Goal: Information Seeking & Learning: Learn about a topic

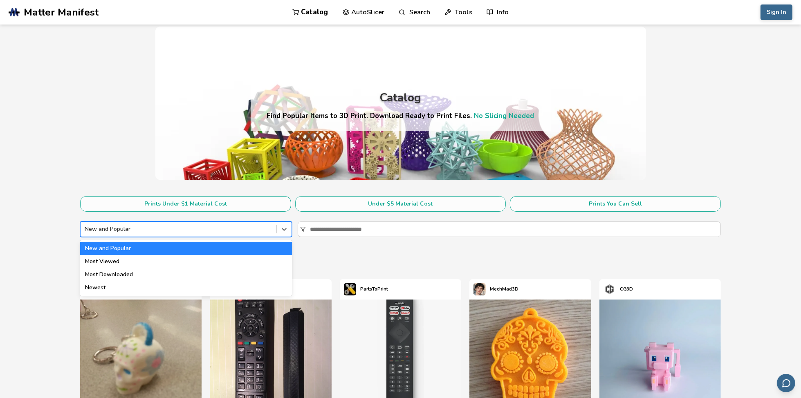
click at [254, 230] on div at bounding box center [179, 229] width 188 height 8
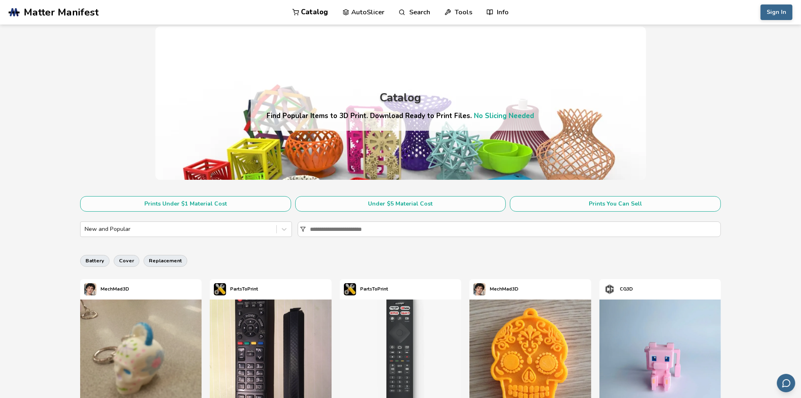
click at [336, 229] on input at bounding box center [515, 229] width 411 height 15
click at [337, 229] on input at bounding box center [515, 229] width 411 height 15
drag, startPoint x: 13, startPoint y: 283, endPoint x: 18, endPoint y: 283, distance: 4.9
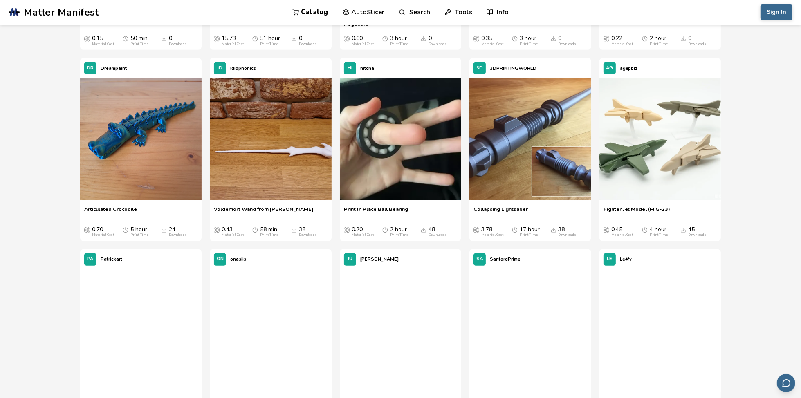
scroll to position [614, 0]
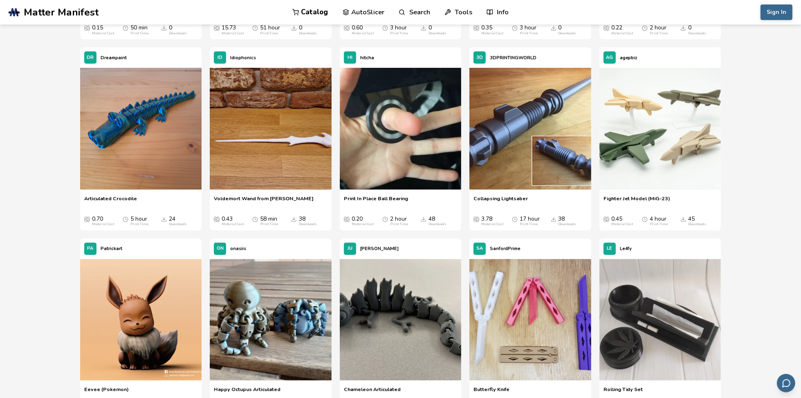
click at [101, 196] on span "Articulated Crocodile" at bounding box center [110, 202] width 53 height 12
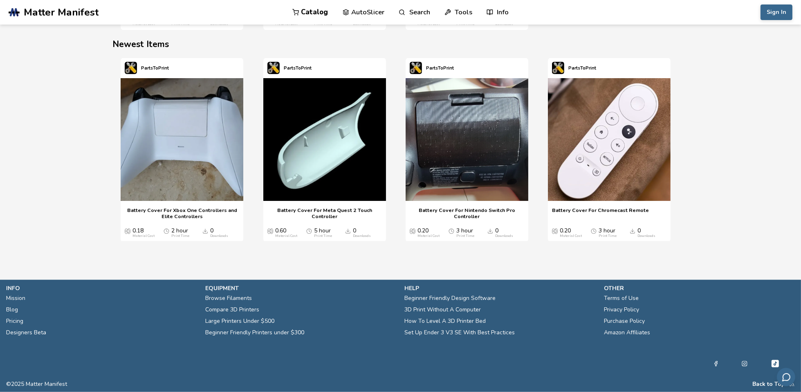
scroll to position [1, 0]
click at [454, 333] on link "Set Up Ender 3 V3 SE With Best Practices" at bounding box center [460, 332] width 110 height 11
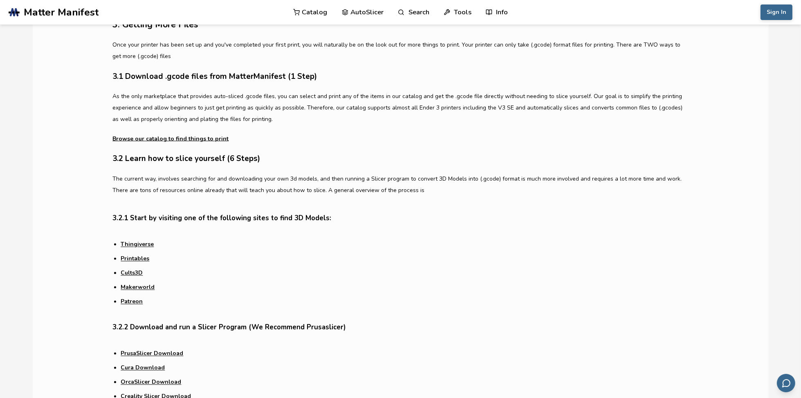
scroll to position [1882, 0]
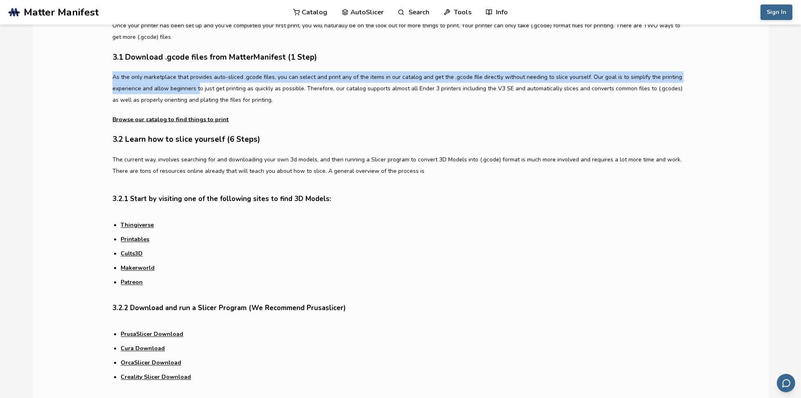
drag, startPoint x: 114, startPoint y: 119, endPoint x: 199, endPoint y: 135, distance: 86.7
click at [199, 126] on p "As the only marketplace that provides auto-sliced .gcode files, you can select …" at bounding box center [401, 99] width 576 height 54
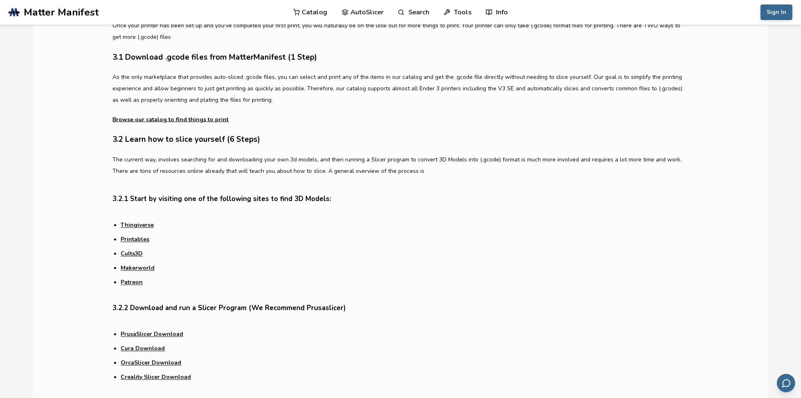
click at [219, 206] on h4 "3.2.1 Start by visiting one of the following sites to find 3D Models:" at bounding box center [401, 200] width 576 height 13
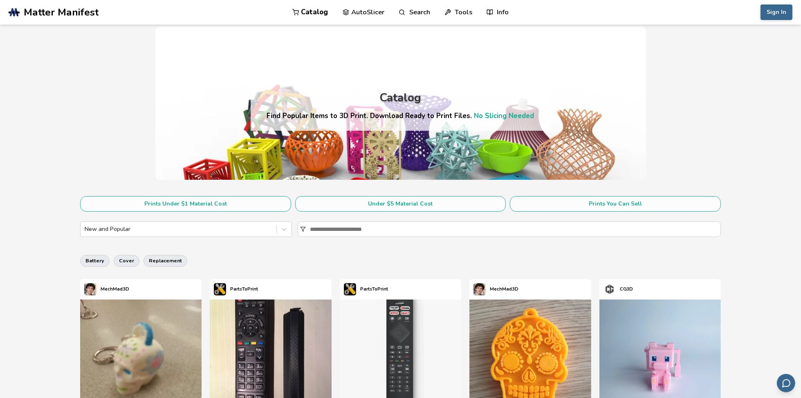
click at [346, 231] on input at bounding box center [515, 229] width 411 height 15
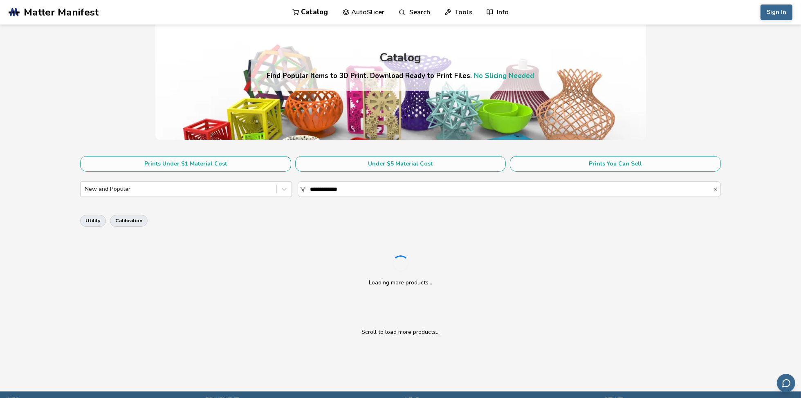
scroll to position [41, 0]
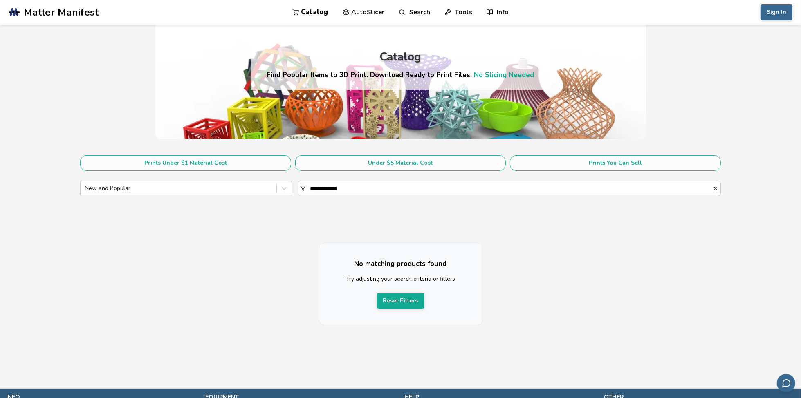
click at [327, 188] on input "**********" at bounding box center [511, 188] width 403 height 15
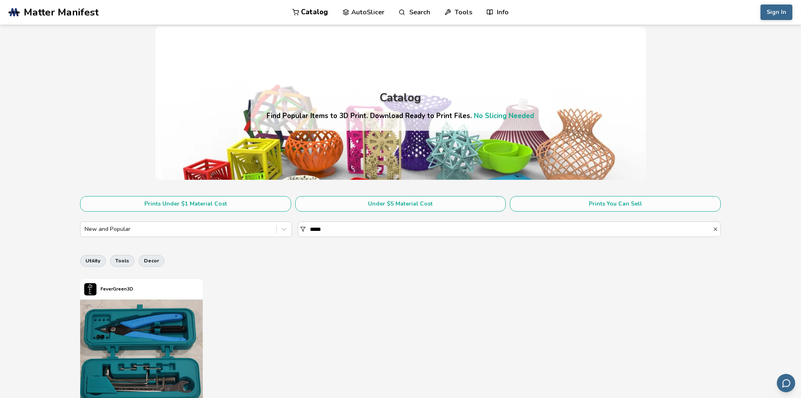
type input "*****"
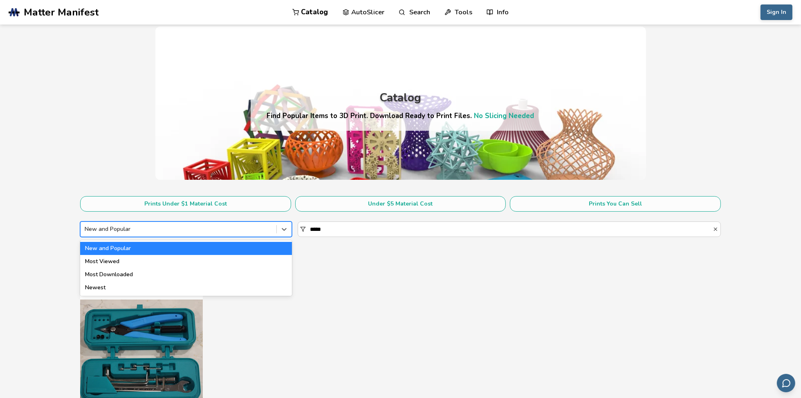
click at [288, 230] on div at bounding box center [284, 229] width 15 height 15
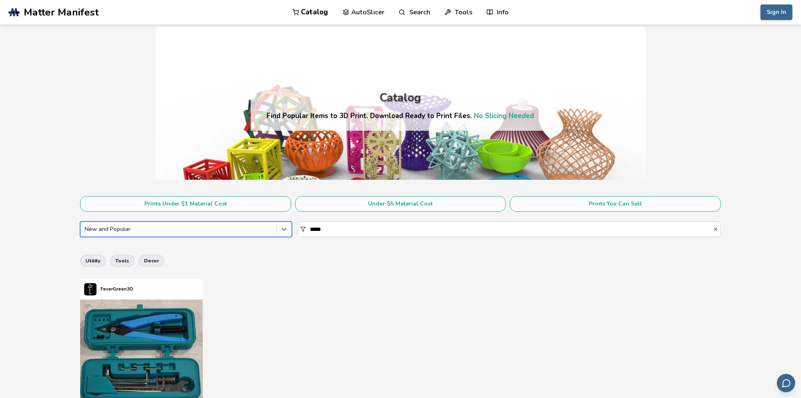
click at [288, 230] on div at bounding box center [284, 229] width 15 height 15
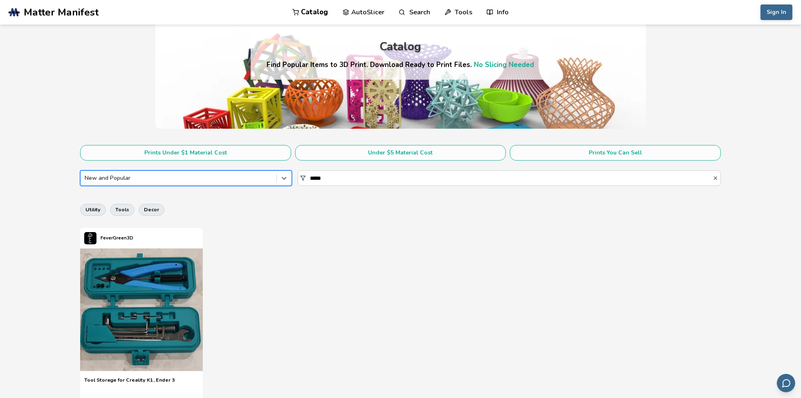
scroll to position [41, 0]
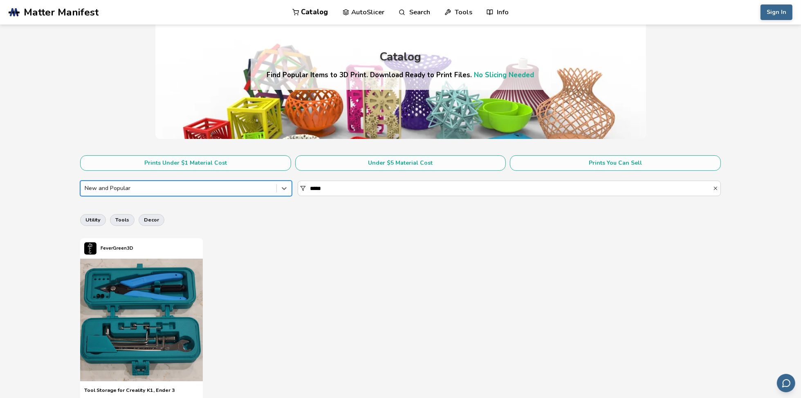
click at [344, 191] on input "*****" at bounding box center [511, 188] width 403 height 15
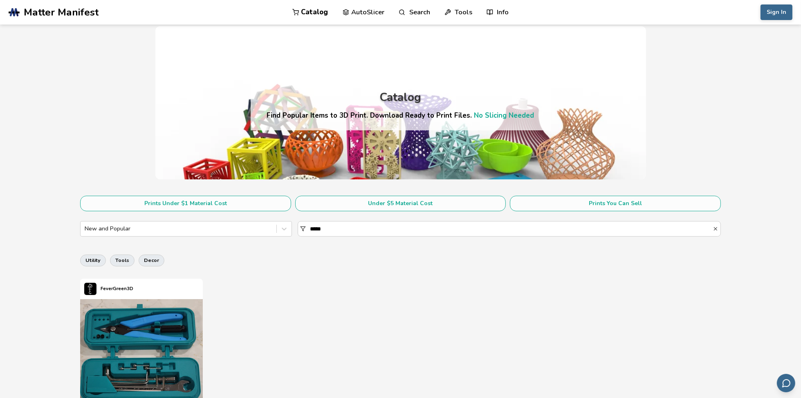
scroll to position [0, 0]
click at [430, 10] on nav "Catalog AutoSlicer Search Tools Info" at bounding box center [401, 12] width 216 height 25
click at [425, 11] on link "Search" at bounding box center [414, 12] width 31 height 25
click at [412, 44] on input at bounding box center [401, 46] width 133 height 15
type input "*****"
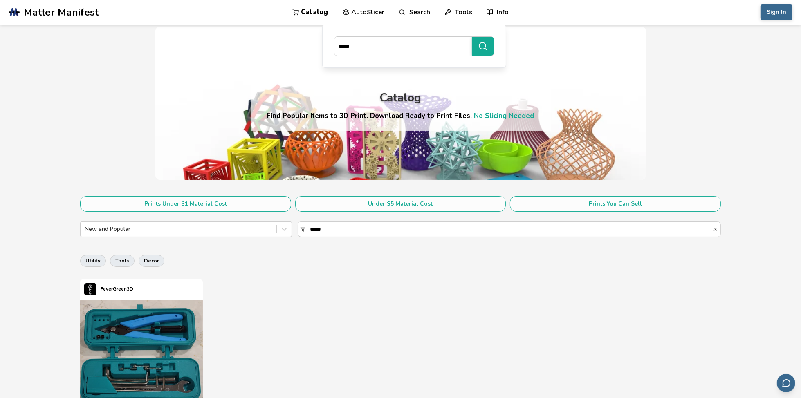
click at [488, 42] on button "*****" at bounding box center [483, 46] width 22 height 19
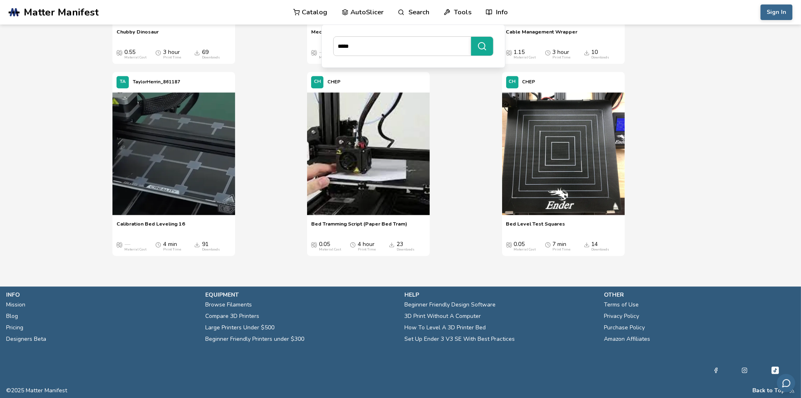
scroll to position [4337, 0]
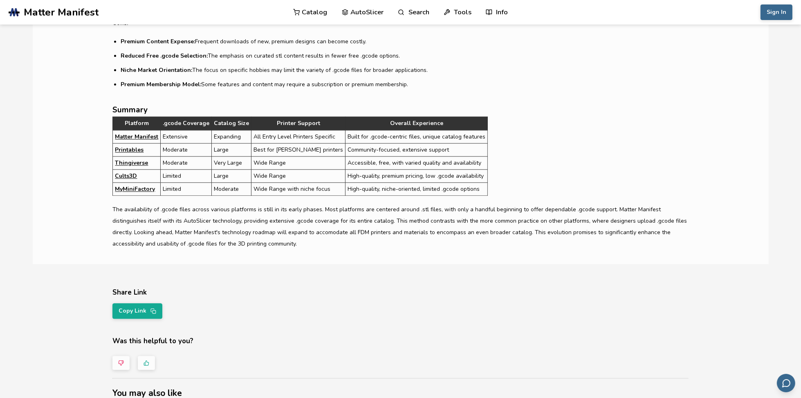
scroll to position [2455, 0]
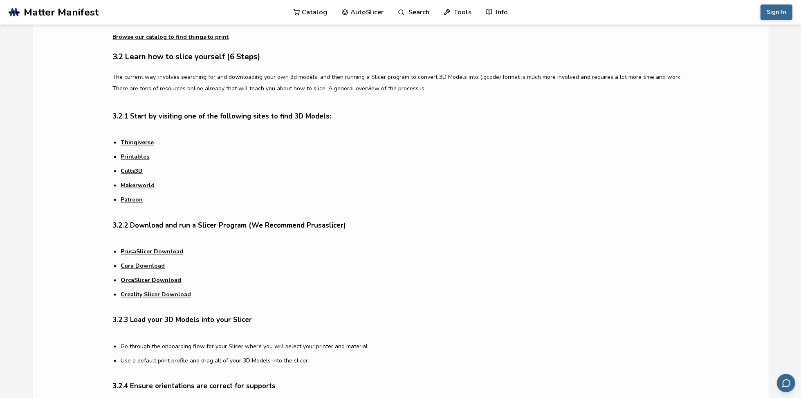
scroll to position [2373, 0]
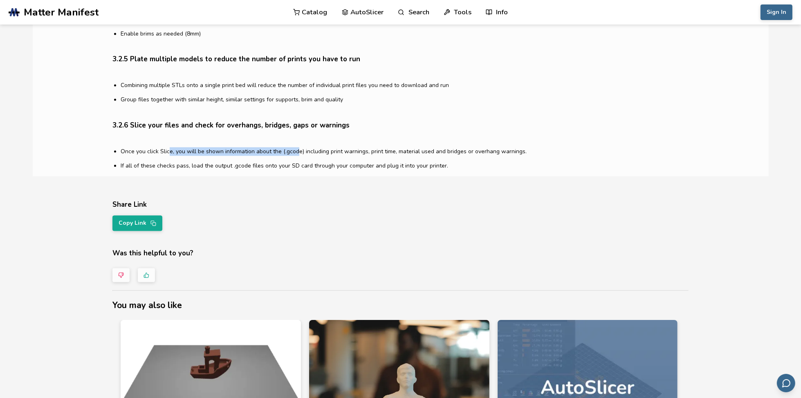
drag, startPoint x: 169, startPoint y: 192, endPoint x: 295, endPoint y: 189, distance: 126.0
click at [295, 156] on li "Once you click Slice, you will be shown information about the (.gcode) includin…" at bounding box center [405, 151] width 568 height 9
click at [323, 156] on li "Once you click Slice, you will be shown information about the (.gcode) includin…" at bounding box center [405, 151] width 568 height 9
drag, startPoint x: 500, startPoint y: 191, endPoint x: 146, endPoint y: 193, distance: 354.3
click at [146, 156] on li "Once you click Slice, you will be shown information about the (.gcode) includin…" at bounding box center [405, 151] width 568 height 9
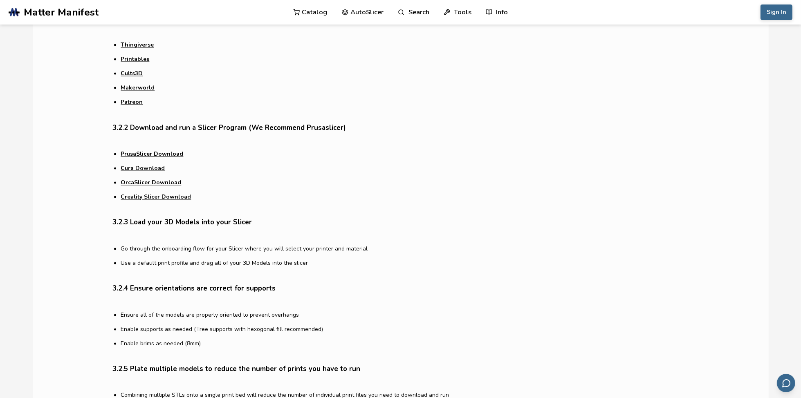
scroll to position [2086, 0]
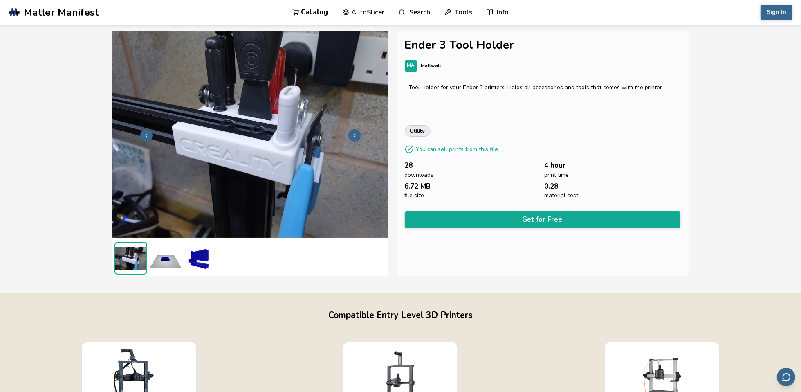
click at [201, 250] on img at bounding box center [200, 258] width 33 height 33
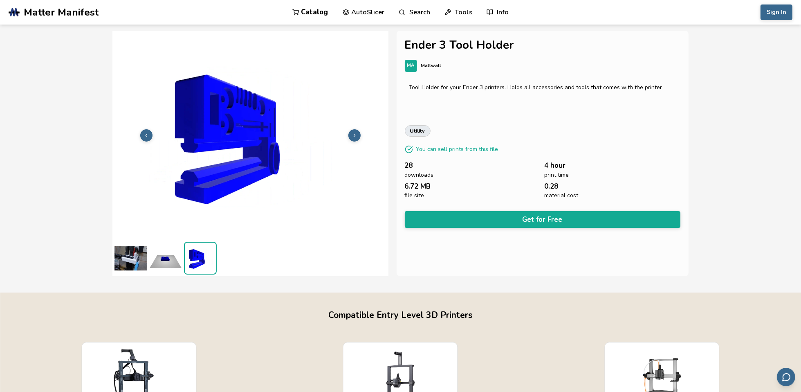
click at [165, 258] on img at bounding box center [165, 258] width 33 height 33
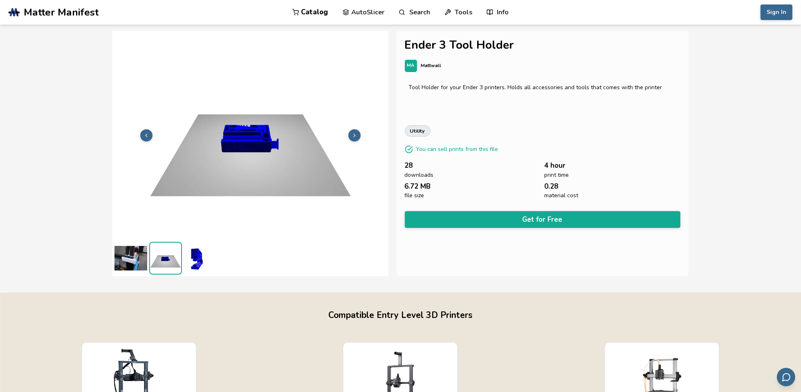
click at [134, 260] on img at bounding box center [131, 258] width 33 height 33
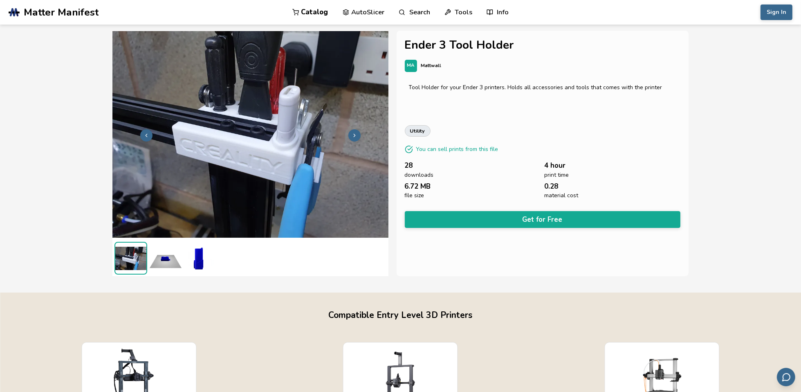
click at [243, 109] on img at bounding box center [251, 134] width 276 height 207
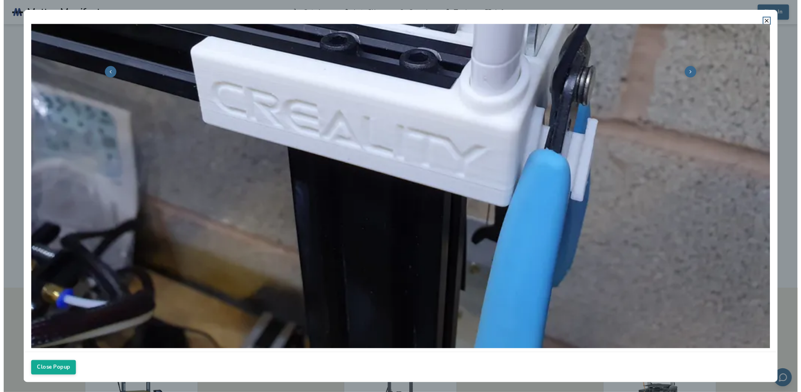
scroll to position [255, 0]
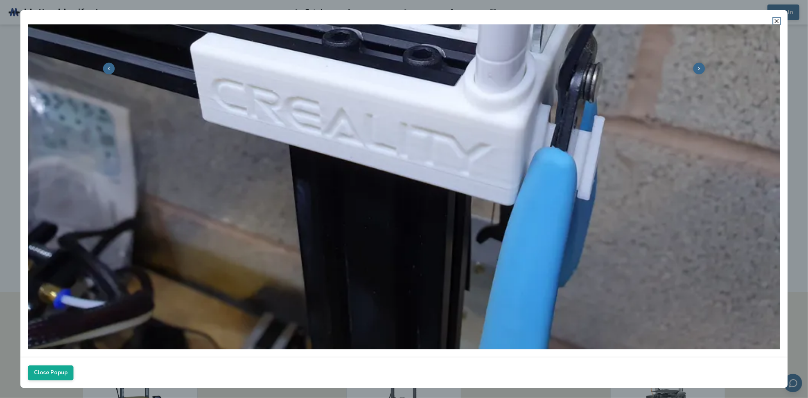
click at [52, 373] on button "Close Popup" at bounding box center [50, 373] width 45 height 15
